Goal: Task Accomplishment & Management: Complete application form

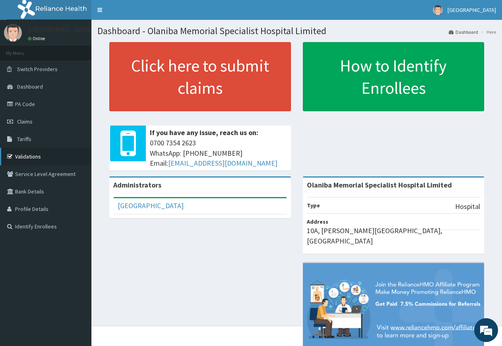
click at [24, 154] on link "Validations" at bounding box center [45, 156] width 91 height 17
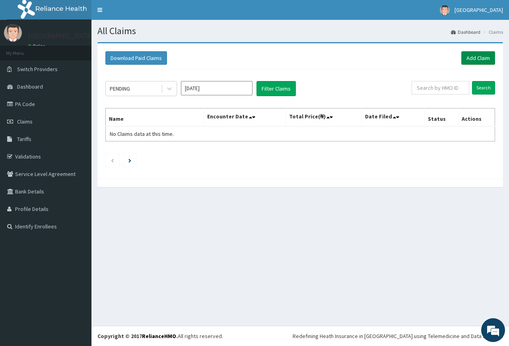
click at [472, 55] on link "Add Claim" at bounding box center [478, 58] width 34 height 14
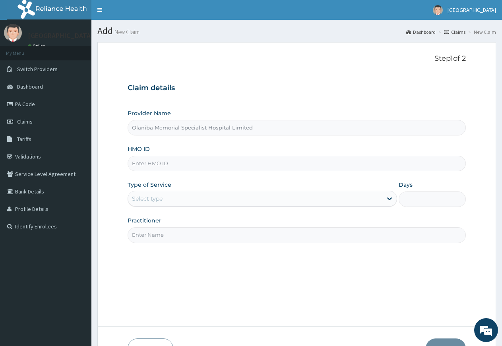
type input "Olaniba Memorial Specialist Hospital Limited"
click at [145, 164] on input "HMO ID" at bounding box center [297, 164] width 338 height 16
type input "mut/10007/a"
click at [339, 200] on div "Select type" at bounding box center [255, 198] width 254 height 13
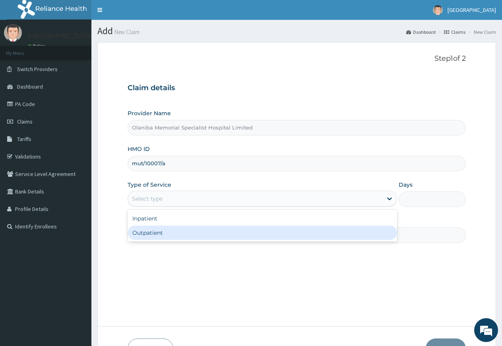
click at [295, 234] on div "Outpatient" at bounding box center [262, 233] width 269 height 14
type input "1"
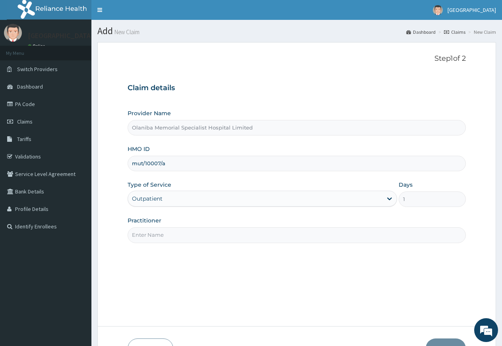
click at [221, 235] on input "Practitioner" at bounding box center [297, 235] width 338 height 16
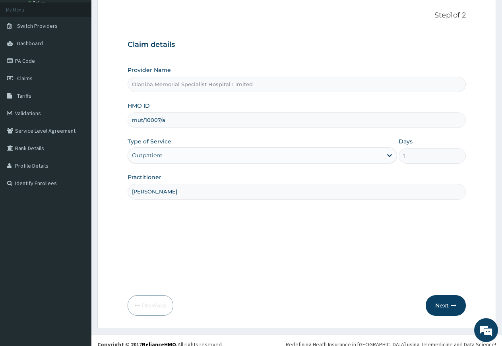
scroll to position [52, 0]
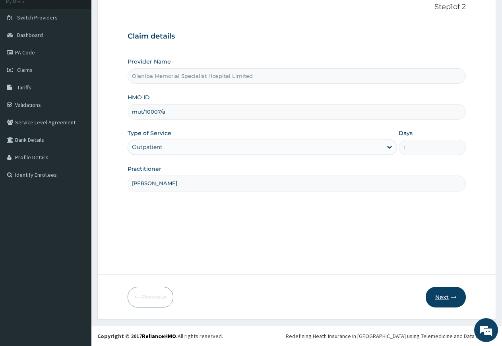
type input "DR DARAMOLA"
click at [445, 298] on button "Next" at bounding box center [446, 297] width 40 height 21
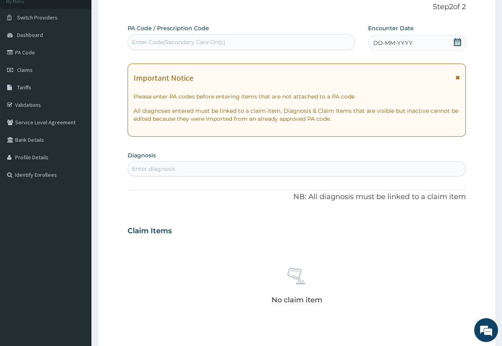
click at [174, 168] on div "Enter diagnosis" at bounding box center [153, 169] width 43 height 8
type input "MALARIA"
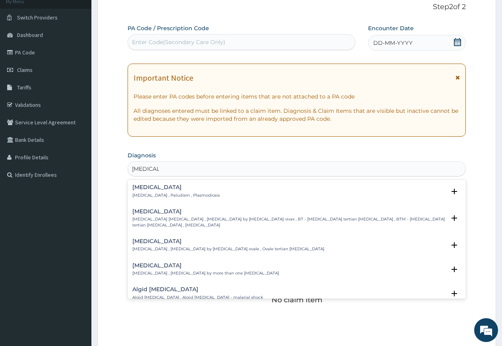
click at [145, 188] on h4 "Malaria" at bounding box center [175, 187] width 87 height 6
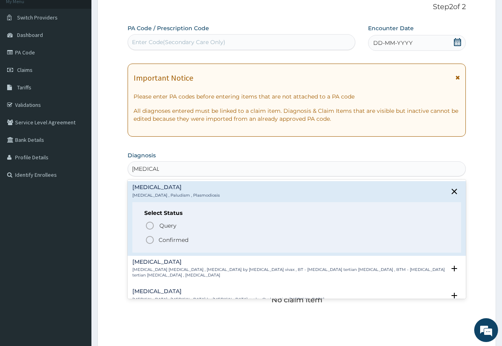
click at [152, 241] on icon "status option filled" at bounding box center [150, 240] width 10 height 10
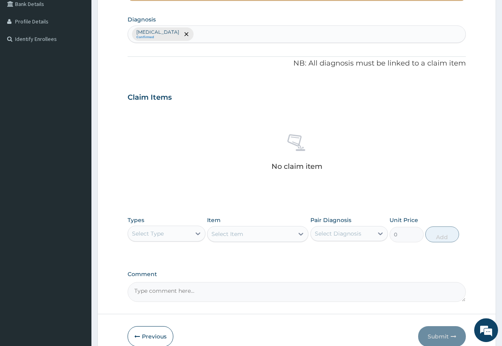
scroll to position [227, 0]
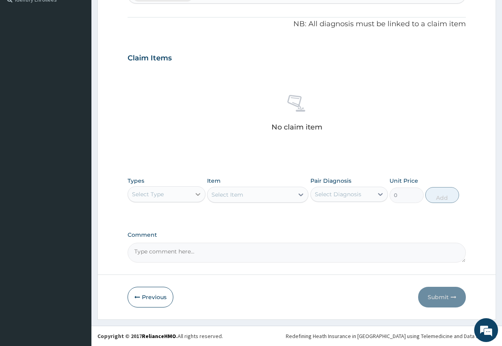
click at [194, 192] on icon at bounding box center [198, 194] width 8 height 8
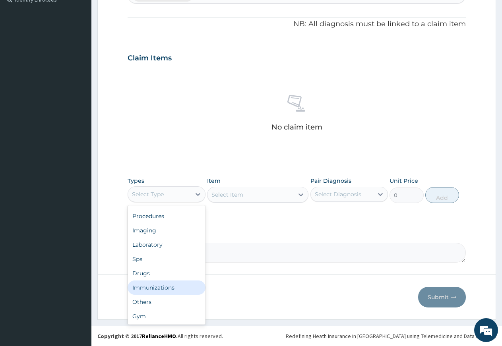
scroll to position [27, 0]
click at [155, 274] on div "Drugs" at bounding box center [167, 273] width 78 height 14
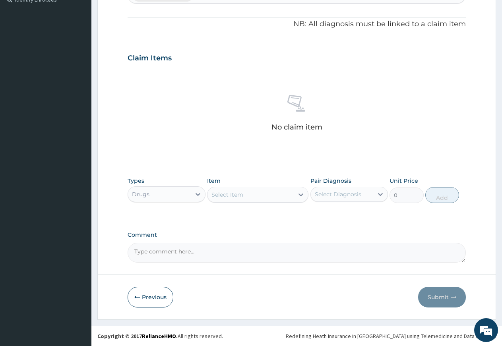
click at [301, 195] on icon at bounding box center [301, 195] width 8 height 8
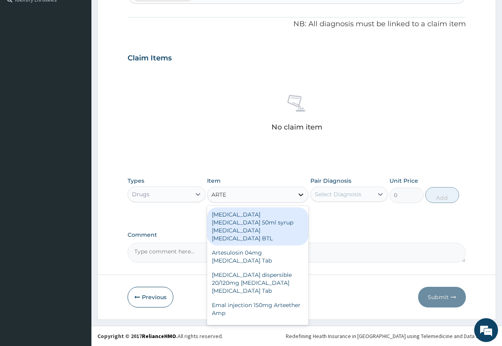
type input "ARTEM"
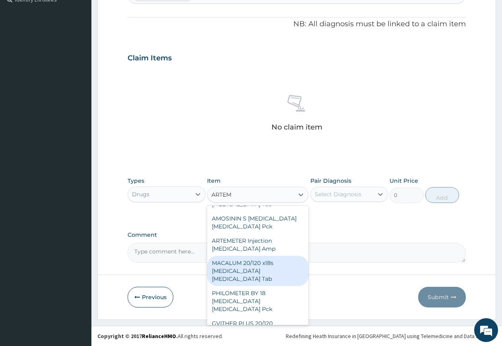
scroll to position [86, 0]
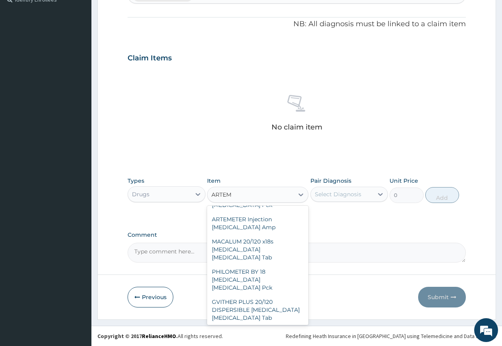
click at [255, 325] on div "AMATEM FORTE Artemether Lumefantrine Pck" at bounding box center [257, 340] width 101 height 30
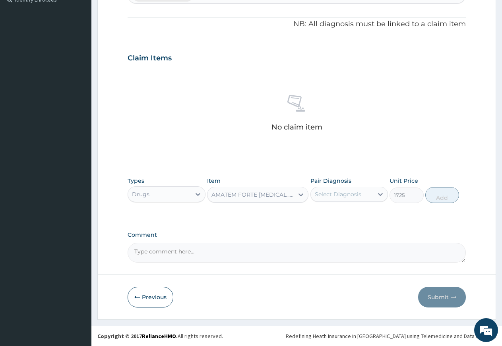
type input "1725"
click at [381, 195] on icon at bounding box center [380, 194] width 5 height 3
click at [317, 215] on input "checkbox" at bounding box center [317, 214] width 5 height 5
checkbox input "true"
click at [450, 194] on button "Add" at bounding box center [442, 195] width 34 height 16
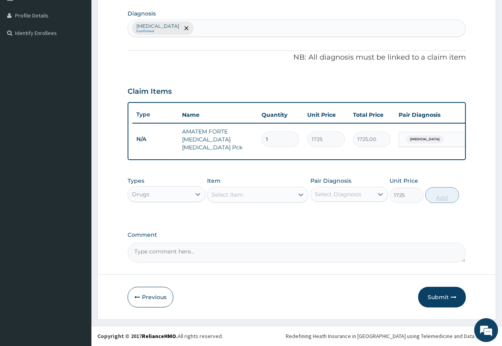
type input "0"
click at [303, 196] on icon at bounding box center [301, 195] width 8 height 8
click at [229, 196] on div "Select Item" at bounding box center [228, 195] width 32 height 8
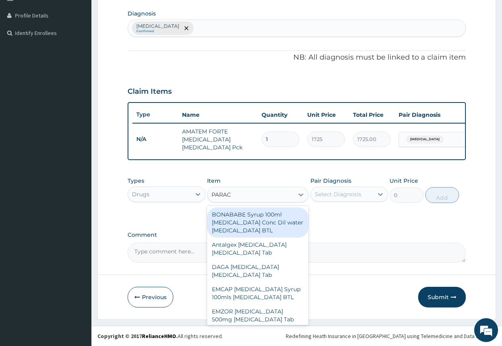
type input "PARACE"
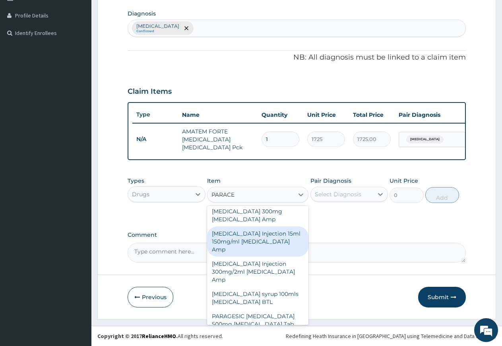
scroll to position [332, 0]
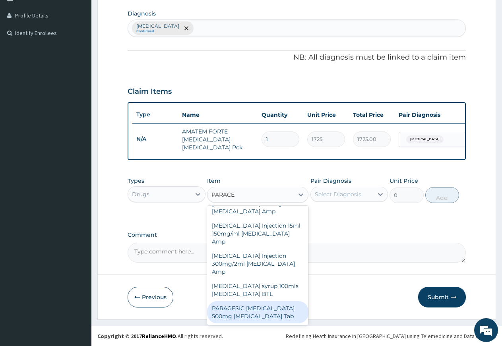
click at [260, 309] on div "PARAGESIC PARACETAMOL 500mg Acetaminophen Tab" at bounding box center [257, 312] width 101 height 22
type input "17.25"
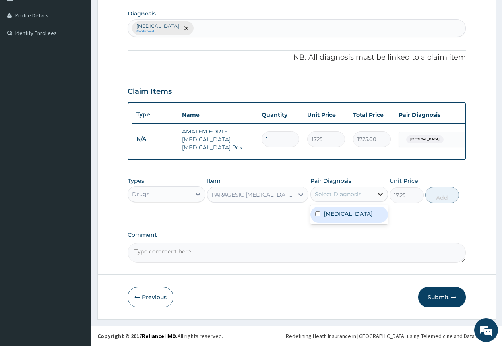
click at [379, 194] on icon at bounding box center [380, 194] width 5 height 3
click at [319, 216] on input "checkbox" at bounding box center [317, 214] width 5 height 5
checkbox input "true"
click at [441, 195] on button "Add" at bounding box center [442, 195] width 34 height 16
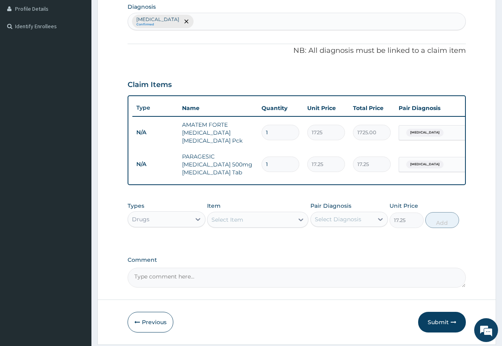
type input "0"
type input "18"
type input "310.50"
type input "18"
click at [232, 224] on div "Select Item" at bounding box center [228, 220] width 32 height 8
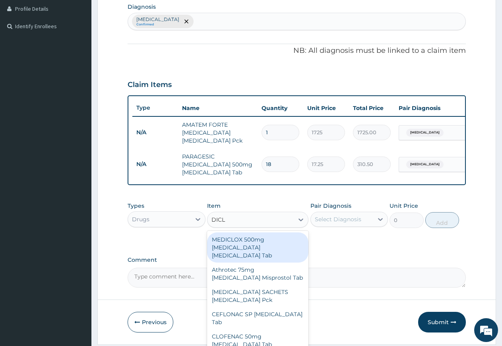
type input "DICLO"
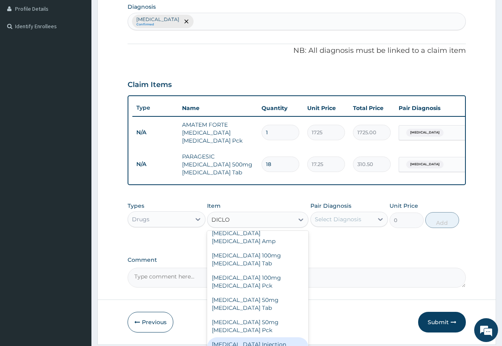
scroll to position [258, 0]
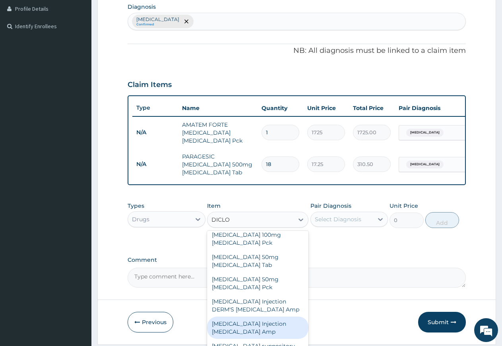
click at [254, 317] on div "DICLOFENAC SODIUM Injection Diclofenac Amp" at bounding box center [257, 328] width 101 height 22
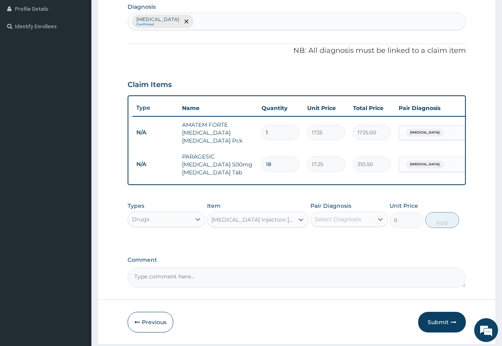
type input "172.5"
click at [377, 223] on icon at bounding box center [381, 220] width 8 height 8
click at [352, 248] on div "Malaria" at bounding box center [350, 240] width 78 height 16
checkbox input "true"
click at [448, 228] on button "Add" at bounding box center [442, 220] width 34 height 16
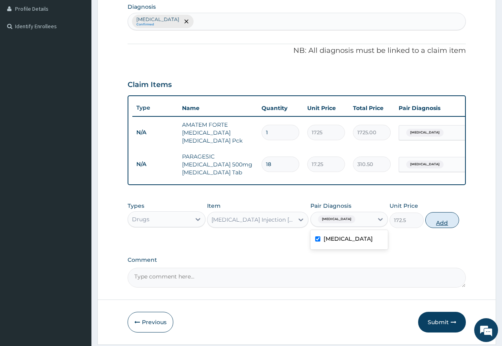
type input "0"
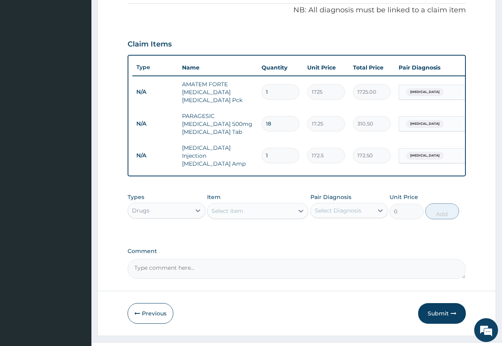
scroll to position [260, 0]
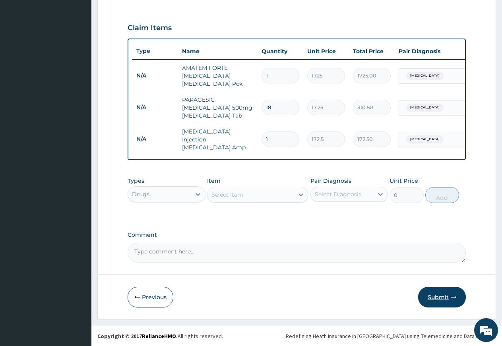
click at [443, 299] on button "Submit" at bounding box center [442, 297] width 48 height 21
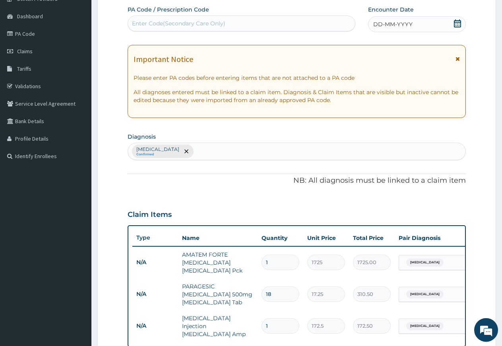
scroll to position [57, 0]
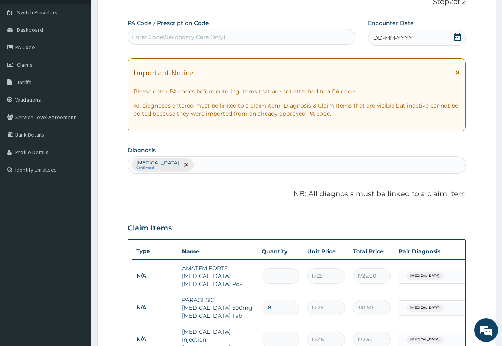
click at [455, 37] on icon at bounding box center [458, 37] width 8 height 8
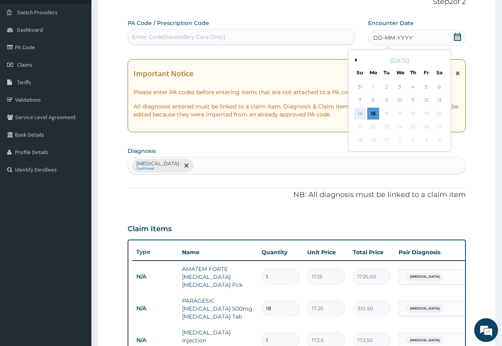
click at [358, 113] on div "14" at bounding box center [360, 114] width 12 height 12
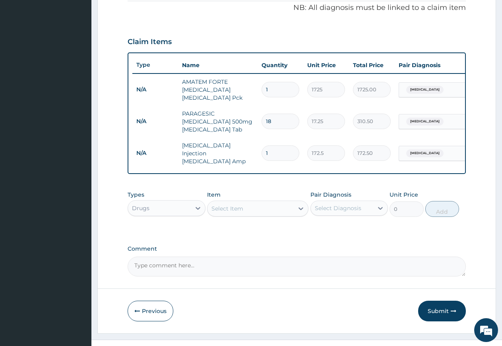
scroll to position [260, 0]
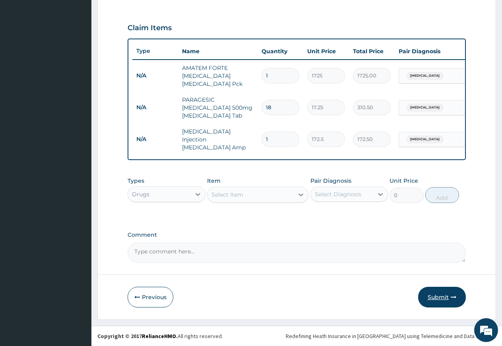
click at [439, 297] on button "Submit" at bounding box center [442, 297] width 48 height 21
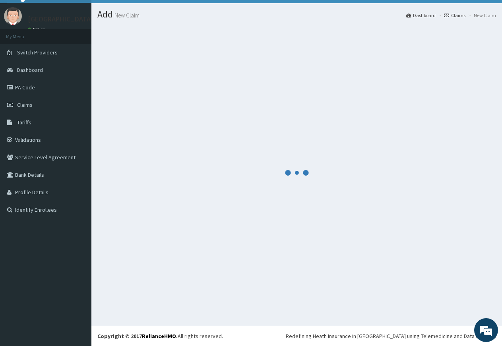
scroll to position [17, 0]
